Goal: Task Accomplishment & Management: Manage account settings

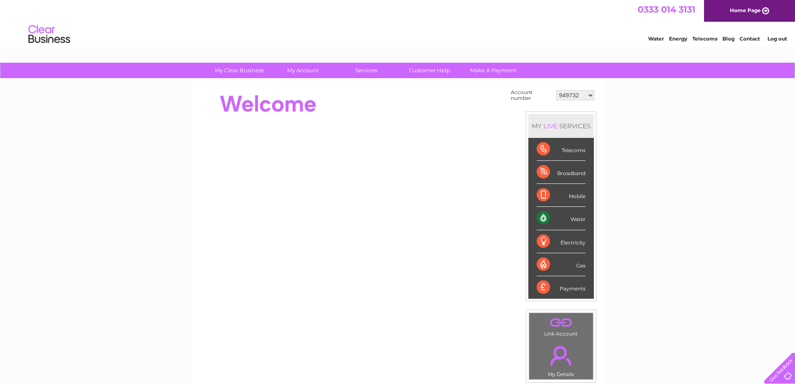
click at [578, 93] on select "949732 951902 951928 951929 955382 955447 955806 955937 956247 956364 956484 95…" at bounding box center [575, 95] width 38 height 10
select select "30319953"
click at [556, 90] on select "949732 951902 951928 951929 955382 955447 955806 955937 956247 956364 956484 95…" at bounding box center [575, 95] width 38 height 10
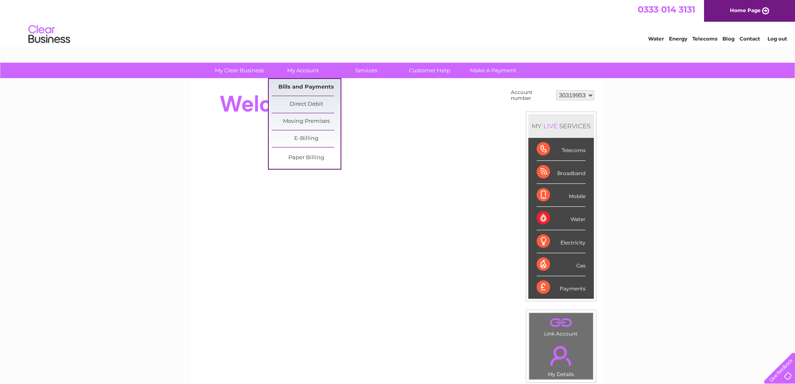
click at [305, 81] on link "Bills and Payments" at bounding box center [306, 87] width 69 height 17
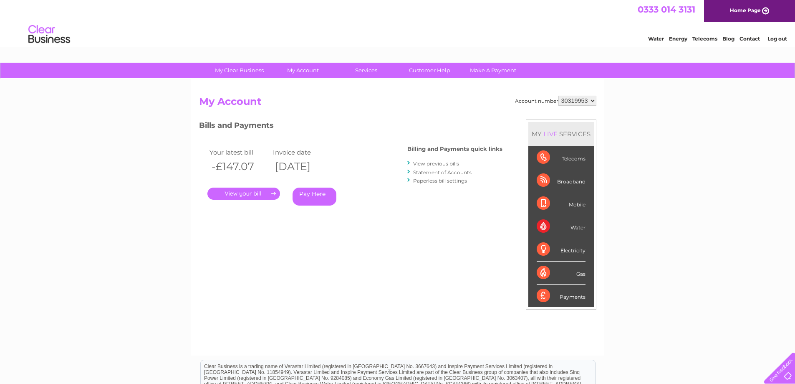
click at [254, 194] on link "." at bounding box center [243, 193] width 73 height 12
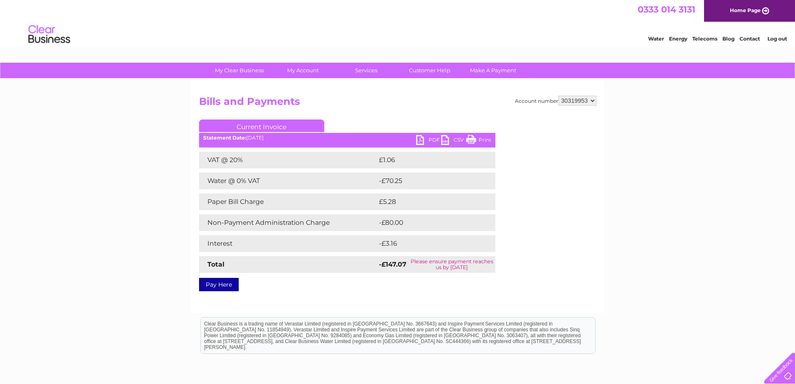
click at [420, 140] on link "PDF" at bounding box center [428, 141] width 25 height 12
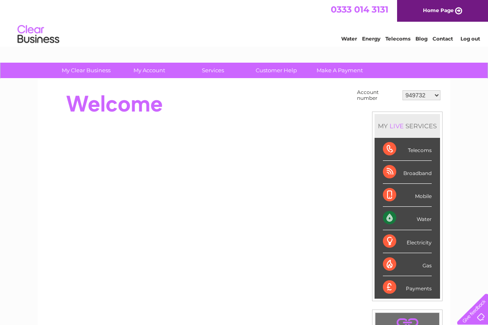
click at [423, 98] on select "949732 951902 951928 951929 955382 955447 955806 955937 956247 956364 956484 95…" at bounding box center [422, 95] width 38 height 10
select select "30305795"
click at [403, 90] on select "949732 951902 951928 951929 955382 955447 955806 955937 956247 956364 956484 95…" at bounding box center [422, 95] width 38 height 10
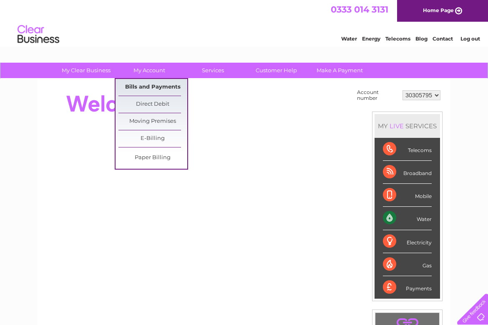
click at [152, 91] on link "Bills and Payments" at bounding box center [153, 87] width 69 height 17
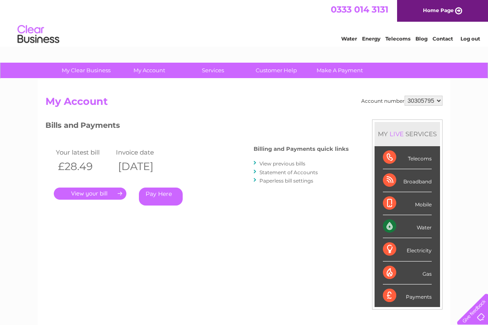
click at [86, 189] on link "." at bounding box center [90, 193] width 73 height 12
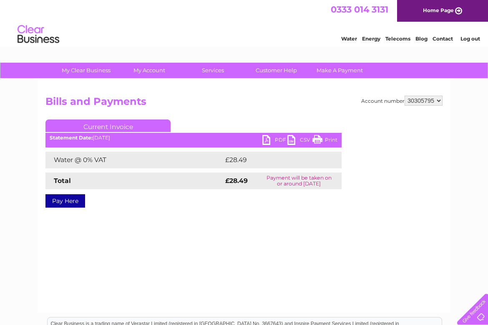
click at [265, 137] on link "PDF" at bounding box center [274, 141] width 25 height 12
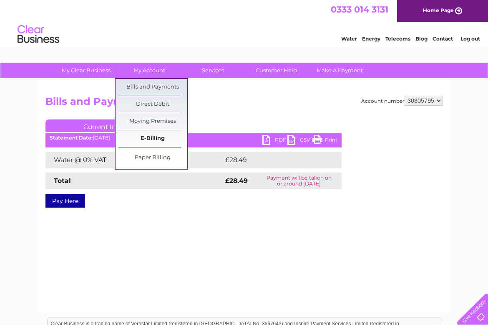
click at [152, 138] on link "E-Billing" at bounding box center [153, 138] width 69 height 17
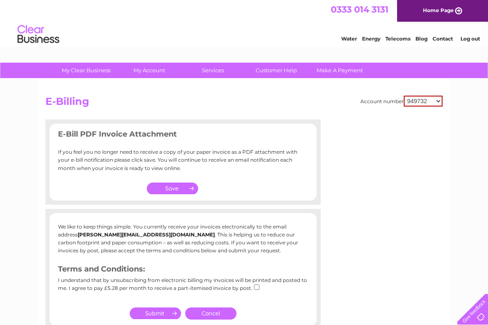
click at [415, 99] on select "949732 951902 951928 951929 955382 955447 955806 955937 956247 956364 956484 95…" at bounding box center [423, 101] width 39 height 11
select select "30305795"
click at [404, 96] on select "949732 951902 951928 951929 955382 955447 955806 955937 956247 956364 956484 95…" at bounding box center [423, 101] width 39 height 11
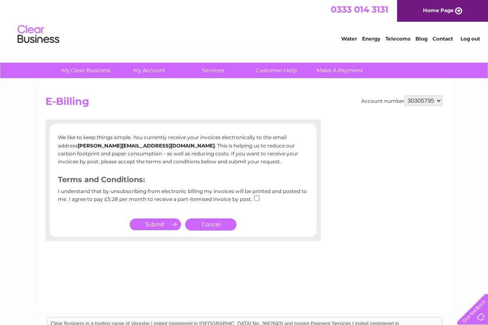
click at [258, 199] on input "checkbox" at bounding box center [256, 197] width 5 height 5
checkbox input "true"
click at [162, 224] on input "submit" at bounding box center [155, 224] width 51 height 12
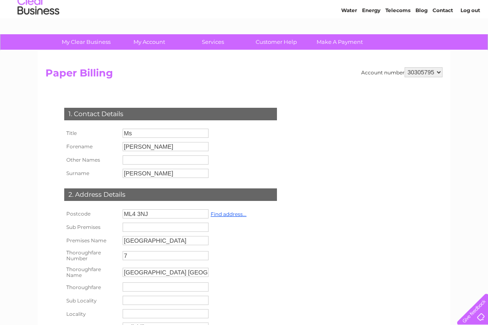
scroll to position [83, 0]
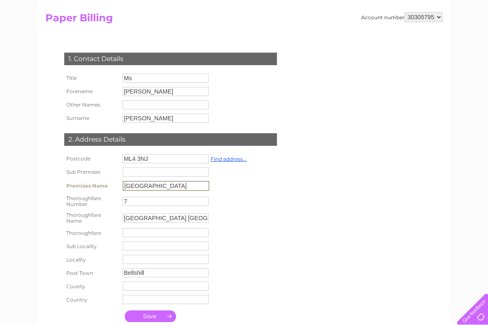
click at [124, 188] on input "Suite 2H, Floor 2 Avondale House" at bounding box center [166, 186] width 87 height 10
click at [225, 158] on link "Find address..." at bounding box center [229, 159] width 36 height 6
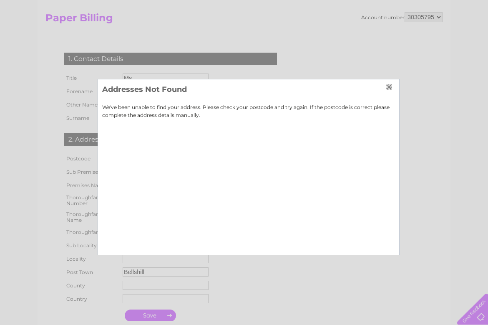
click at [389, 88] on input "button" at bounding box center [390, 86] width 9 height 7
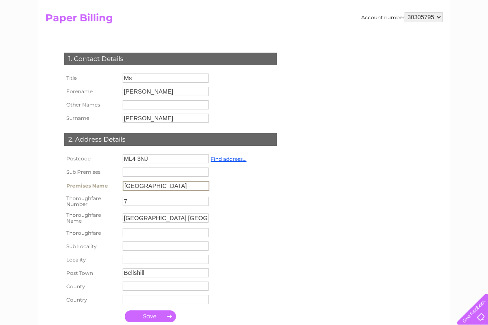
click at [126, 185] on input "Suite 2H, Floor 2 Avondale House" at bounding box center [166, 186] width 87 height 10
click at [150, 185] on input "Suite 2H, Floor 2 Avondale House" at bounding box center [166, 186] width 87 height 10
drag, startPoint x: 171, startPoint y: 186, endPoint x: 150, endPoint y: 186, distance: 20.9
click at [150, 186] on input "Suite 2H, Floor 2 Avondale House" at bounding box center [166, 186] width 87 height 10
type input "Suite 2H, Avondale House,"
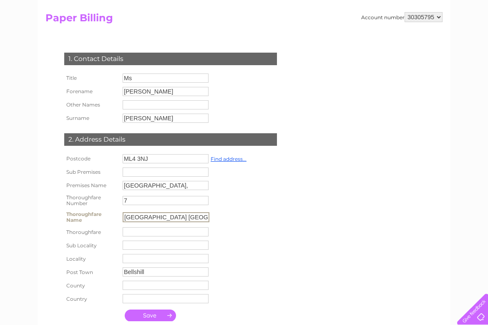
click at [183, 220] on input "Strathclyde Business Park Phoenix Crescent" at bounding box center [166, 217] width 87 height 10
click at [196, 219] on input "Strathclyde Business Park Phoenix Crescent" at bounding box center [166, 217] width 87 height 10
click at [194, 219] on input "Strathclyde Business Park Phoenix Crescent" at bounding box center [166, 217] width 87 height 10
type input "Strathclyde Business Park, Phoenix Crescent"
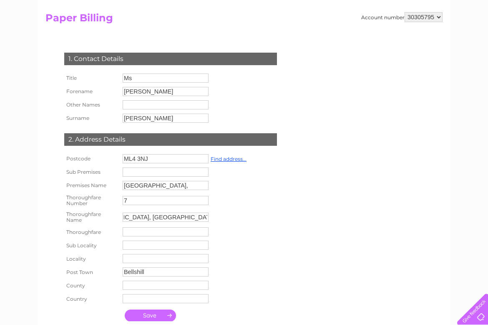
scroll to position [0, 0]
click at [157, 315] on input "submit" at bounding box center [150, 315] width 51 height 12
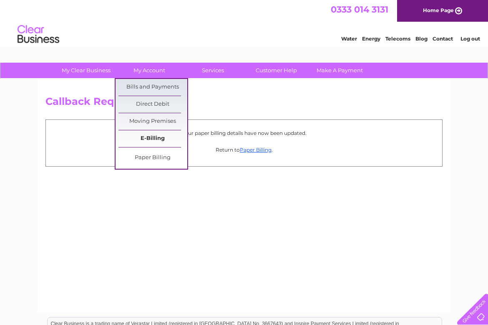
click at [161, 139] on link "E-Billing" at bounding box center [153, 138] width 69 height 17
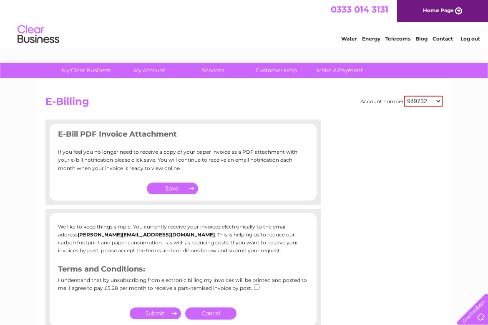
click at [425, 102] on select "949732 951902 951928 951929 955382 955447 955806 955937 956247 956364 956484 95…" at bounding box center [423, 101] width 39 height 11
select select "30305795"
click at [404, 96] on select "949732 951902 951928 951929 955382 955447 955806 955937 956247 956364 956484 95…" at bounding box center [423, 101] width 39 height 11
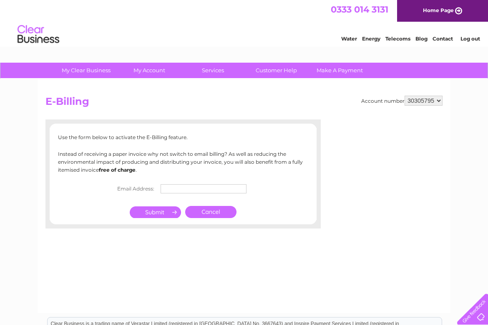
click at [194, 183] on td at bounding box center [206, 188] width 95 height 13
click at [194, 184] on input "text" at bounding box center [204, 189] width 87 height 10
type input "skelly@hfdgroup.com"
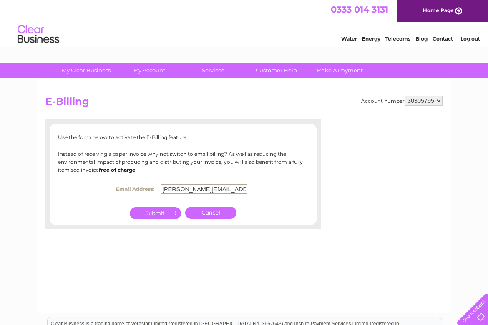
click at [159, 208] on input "submit" at bounding box center [155, 213] width 51 height 12
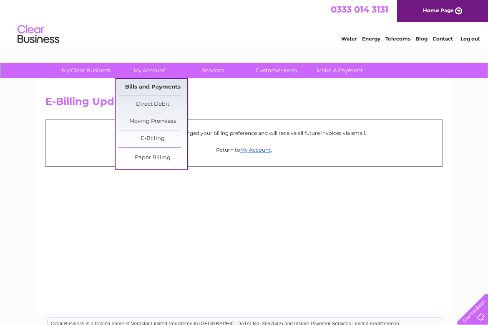
click at [153, 89] on link "Bills and Payments" at bounding box center [153, 87] width 69 height 17
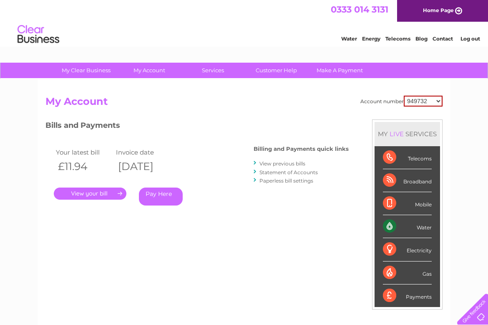
click at [404, 100] on select "949732 951902 951928 951929 955382 955447 955806 955937 956247 956364 956484 95…" at bounding box center [423, 101] width 39 height 11
select select "1113831"
click at [404, 96] on select "949732 951902 951928 951929 955382 955447 955806 955937 956247 956364 956484 95…" at bounding box center [423, 101] width 39 height 11
drag, startPoint x: 419, startPoint y: 98, endPoint x: 413, endPoint y: 103, distance: 8.3
click at [419, 98] on select "949732 951902 951928 951929 955382 955447 955806 955937 956247 956364 956484 95…" at bounding box center [424, 101] width 38 height 10
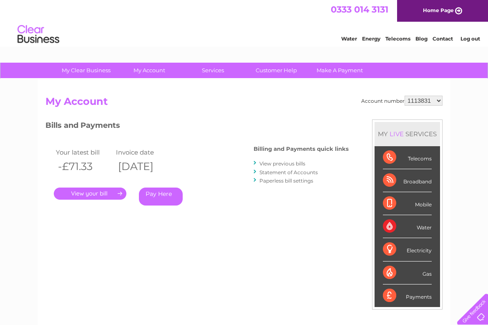
select select "955382"
click at [405, 96] on select "949732 951902 951928 951929 955382 955447 955806 955937 956247 956364 956484 95…" at bounding box center [424, 101] width 38 height 10
click at [99, 194] on link "." at bounding box center [90, 193] width 73 height 12
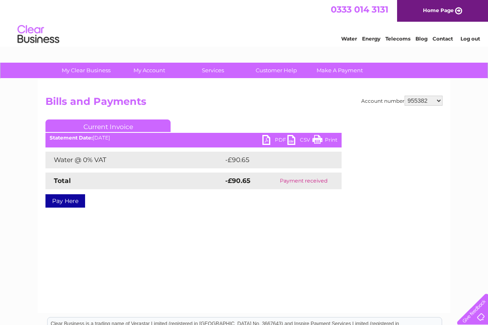
click at [268, 138] on link "PDF" at bounding box center [274, 141] width 25 height 12
